Goal: Check status: Check status

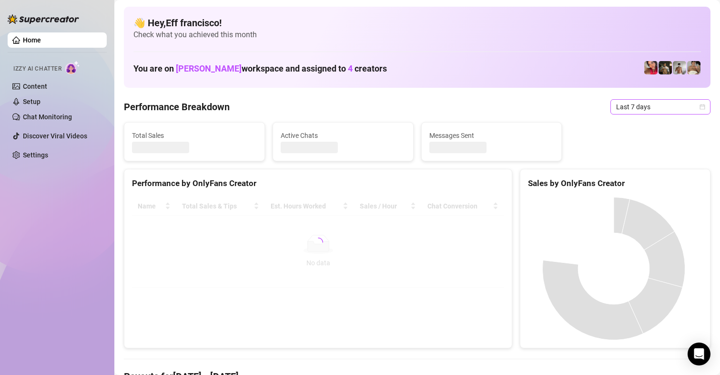
click at [653, 109] on span "Last 7 days" at bounding box center [660, 107] width 89 height 14
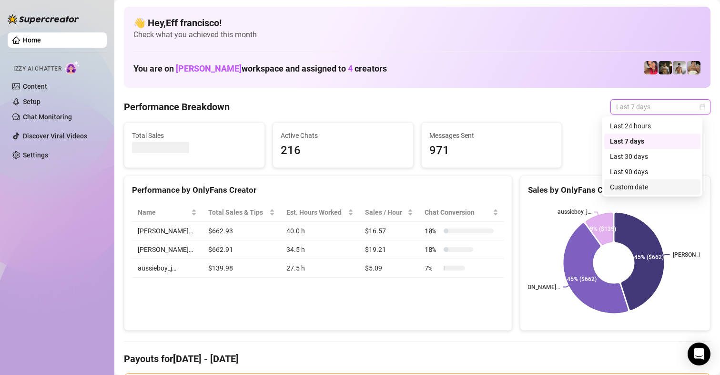
click at [627, 183] on div "Custom date" at bounding box center [652, 187] width 85 height 10
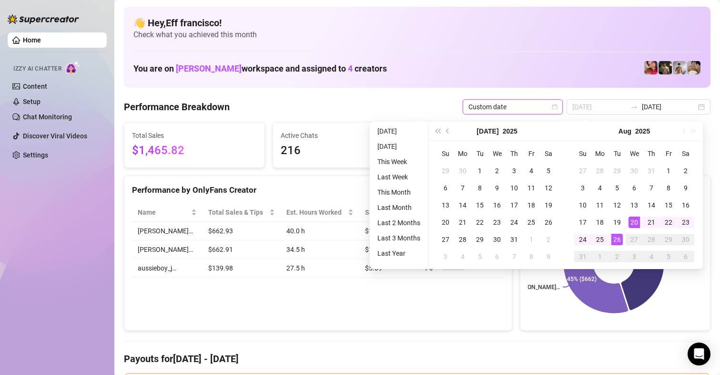
click at [616, 242] on div "26" at bounding box center [616, 239] width 11 height 11
click at [616, 240] on div "26" at bounding box center [616, 239] width 11 height 11
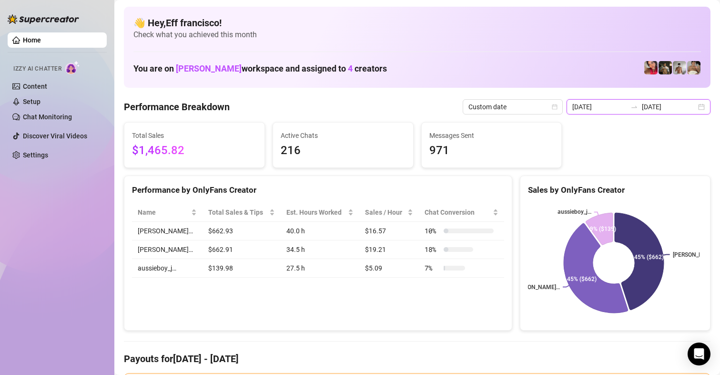
click at [594, 106] on input "[DATE]" at bounding box center [599, 107] width 54 height 10
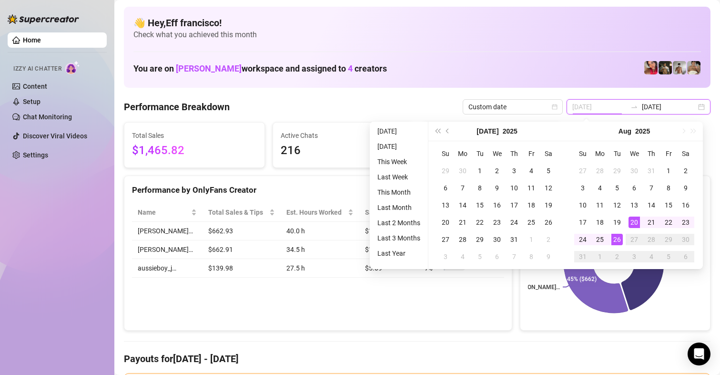
type input "[DATE]"
click at [618, 240] on div "26" at bounding box center [616, 239] width 11 height 11
click at [618, 238] on div "26" at bounding box center [616, 239] width 11 height 11
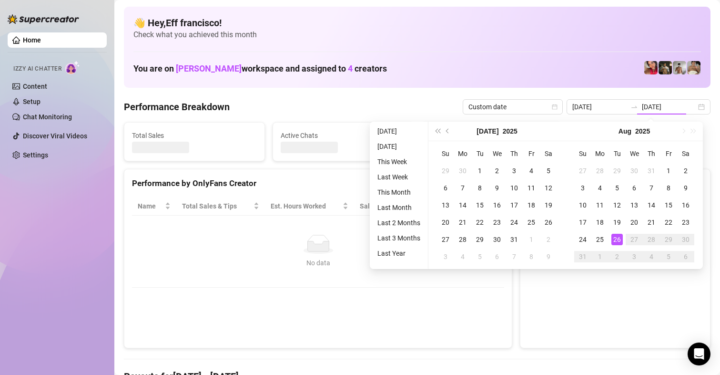
type input "[DATE]"
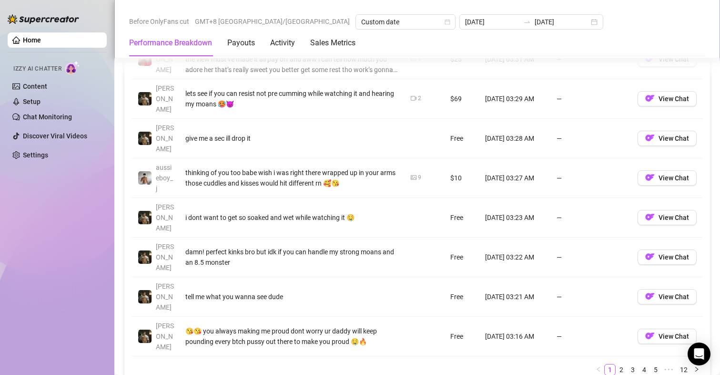
scroll to position [1096, 0]
